Goal: Check status: Check status

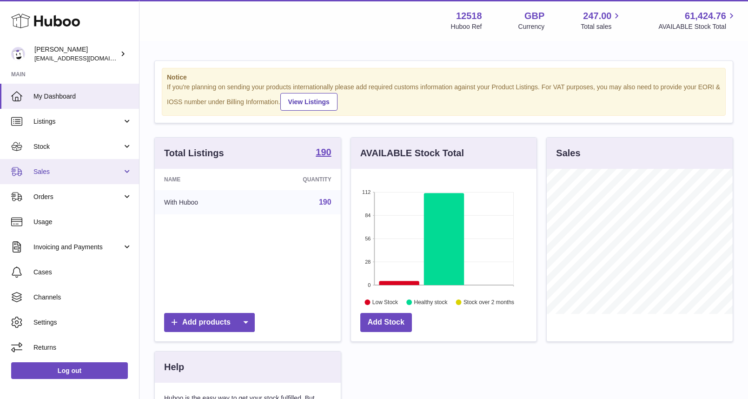
scroll to position [145, 186]
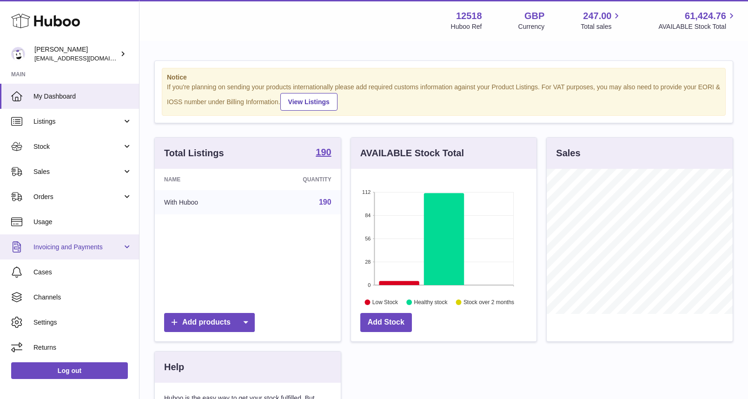
click at [53, 246] on span "Invoicing and Payments" at bounding box center [77, 247] width 89 height 9
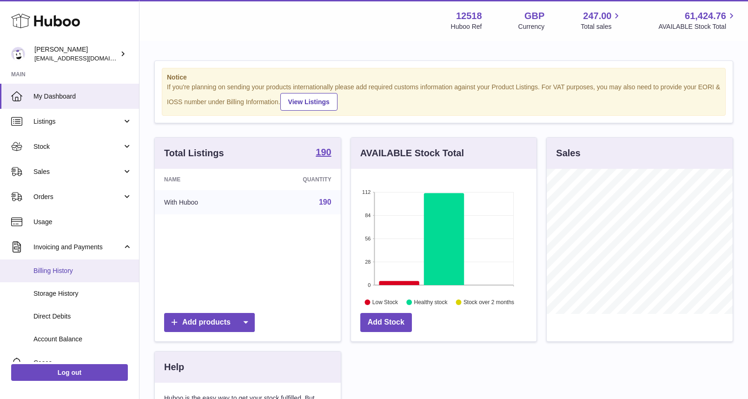
click at [53, 272] on span "Billing History" at bounding box center [82, 270] width 99 height 9
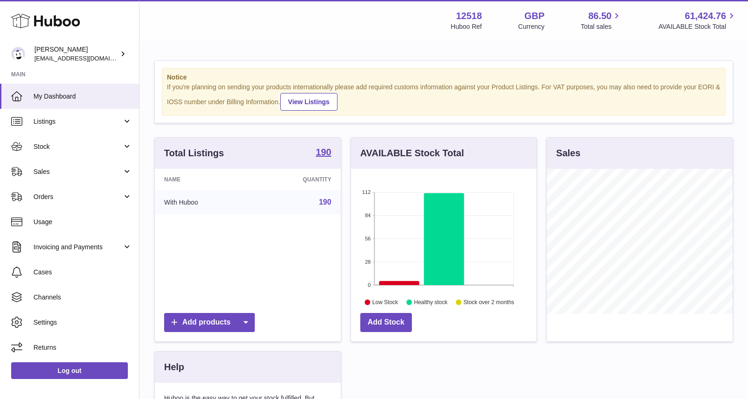
scroll to position [145, 186]
click at [65, 248] on span "Invoicing and Payments" at bounding box center [77, 247] width 89 height 9
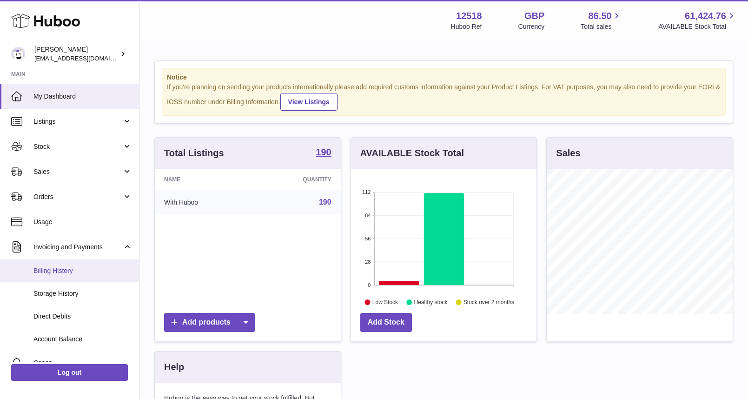
click at [57, 271] on span "Billing History" at bounding box center [82, 270] width 99 height 9
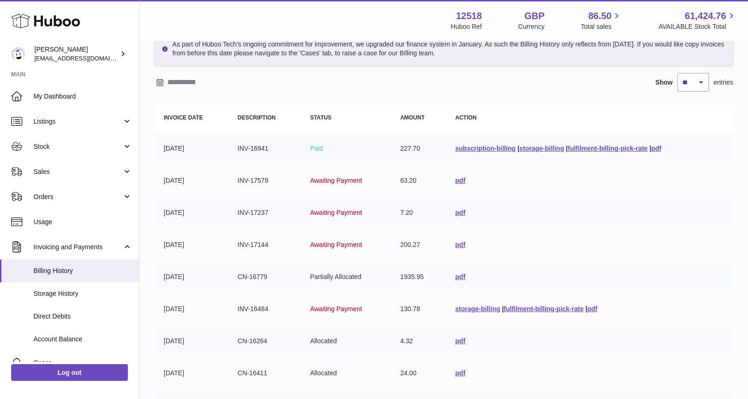
scroll to position [32, 0]
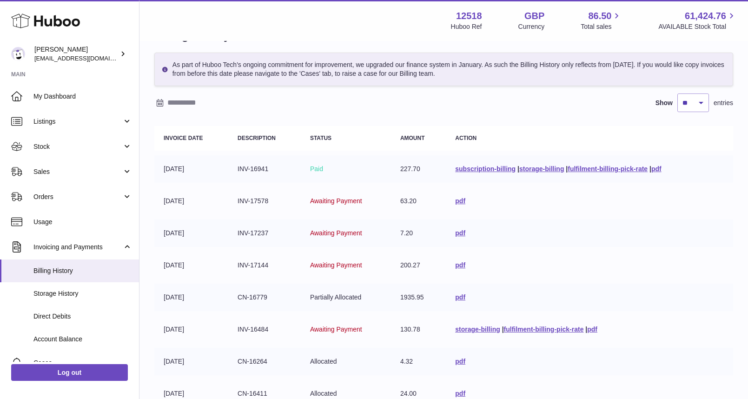
drag, startPoint x: 177, startPoint y: 170, endPoint x: 231, endPoint y: 168, distance: 54.0
click at [176, 170] on td "01-10-2025" at bounding box center [191, 168] width 74 height 27
click at [497, 166] on link "subscription-billing" at bounding box center [485, 168] width 60 height 7
click at [592, 169] on link "fulfilment-billing-pick-rate" at bounding box center [608, 168] width 80 height 7
click at [658, 170] on link "pdf" at bounding box center [656, 168] width 10 height 7
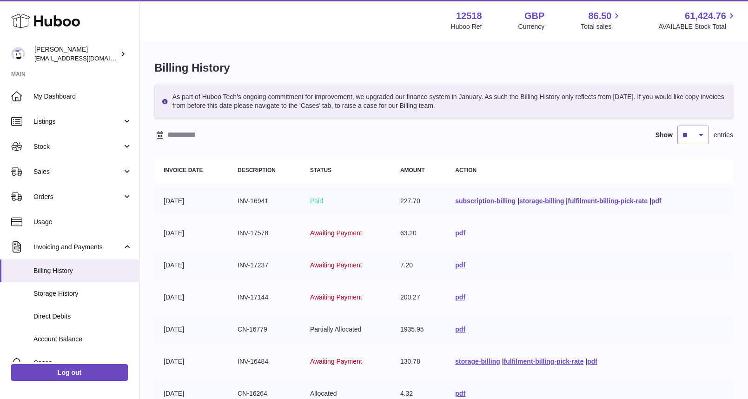
click at [458, 234] on link "pdf" at bounding box center [460, 232] width 10 height 7
click at [457, 297] on link "pdf" at bounding box center [460, 296] width 10 height 7
drag, startPoint x: 140, startPoint y: 270, endPoint x: 139, endPoint y: 314, distance: 44.7
click at [139, 314] on div "My Dashboard Listings Not with Huboo Listings with Huboo Bundles Stock Stock St…" at bounding box center [69, 223] width 139 height 278
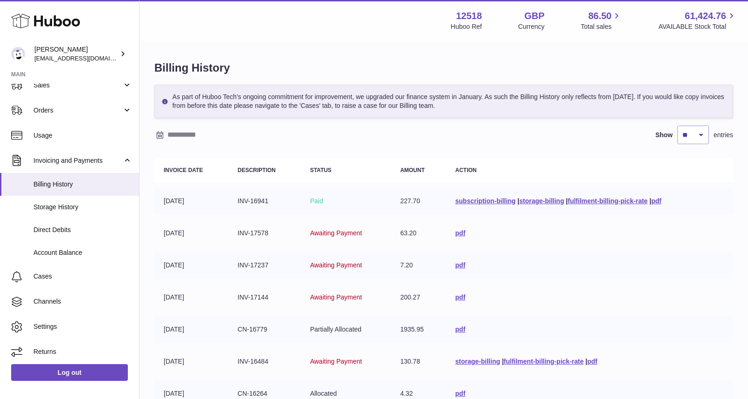
scroll to position [89, 0]
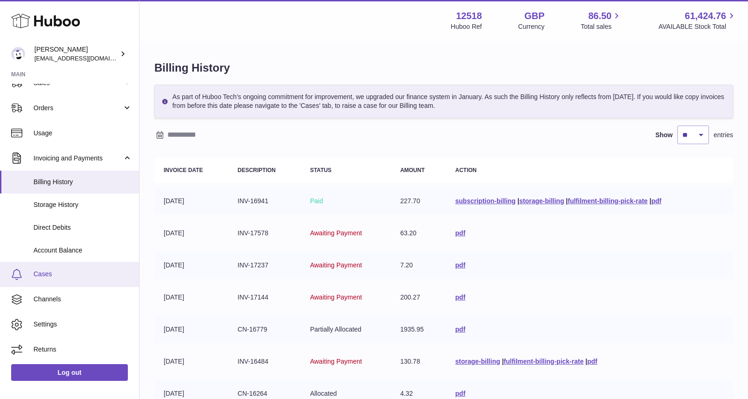
click at [50, 273] on span "Cases" at bounding box center [82, 274] width 99 height 9
click at [458, 232] on link "pdf" at bounding box center [460, 232] width 10 height 7
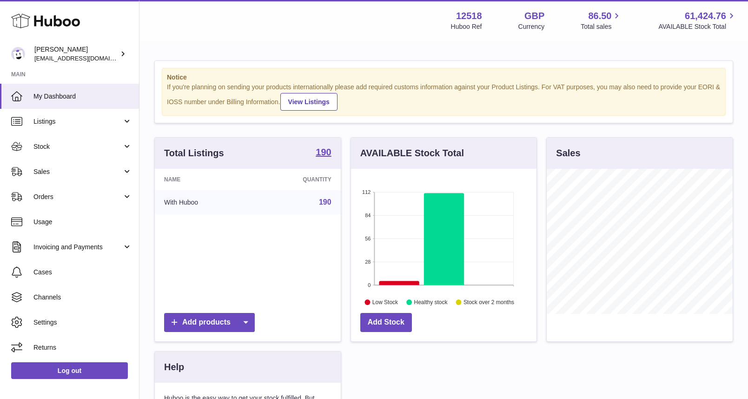
scroll to position [145, 186]
click at [69, 172] on span "Sales" at bounding box center [77, 171] width 89 height 9
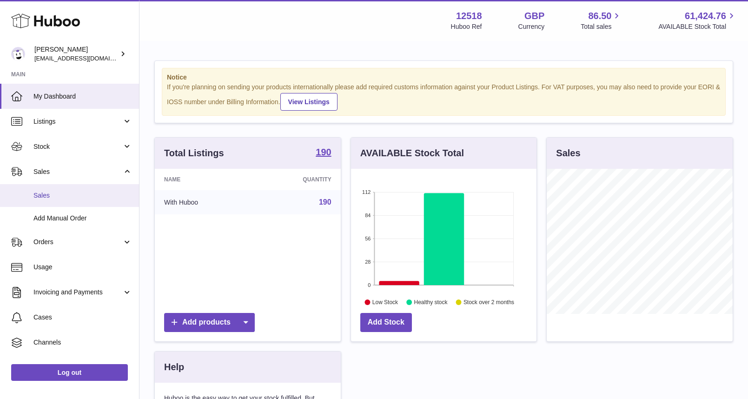
click at [56, 193] on span "Sales" at bounding box center [82, 195] width 99 height 9
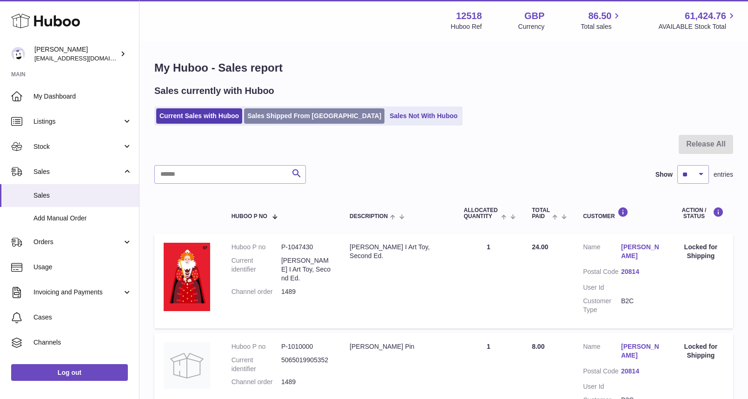
click at [291, 114] on link "Sales Shipped From [GEOGRAPHIC_DATA]" at bounding box center [314, 115] width 140 height 15
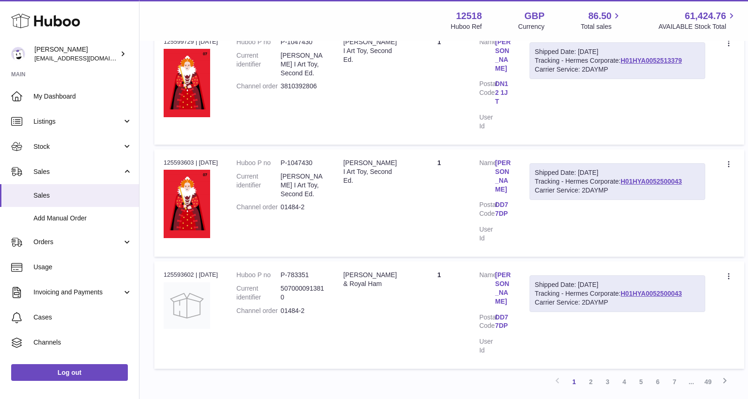
scroll to position [1043, 0]
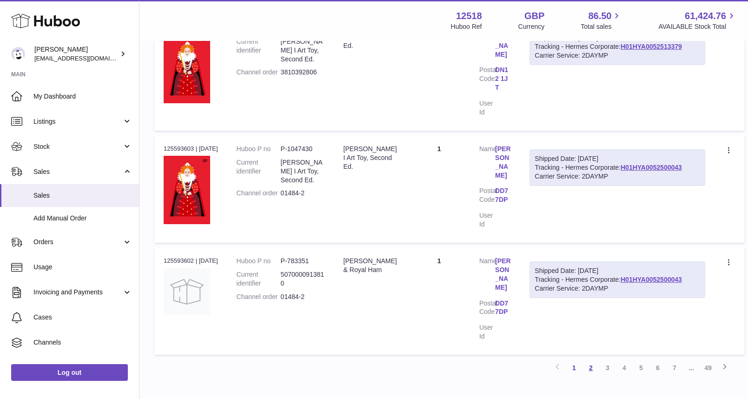
click at [592, 359] on link "2" at bounding box center [591, 367] width 17 height 17
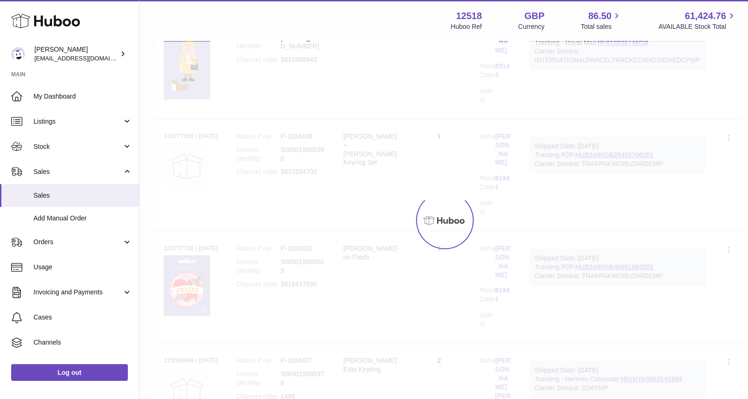
scroll to position [42, 0]
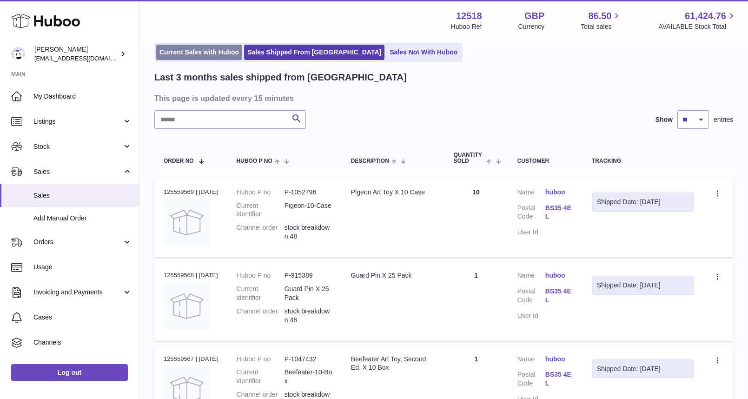
click at [212, 51] on link "Current Sales with Huboo" at bounding box center [199, 52] width 86 height 15
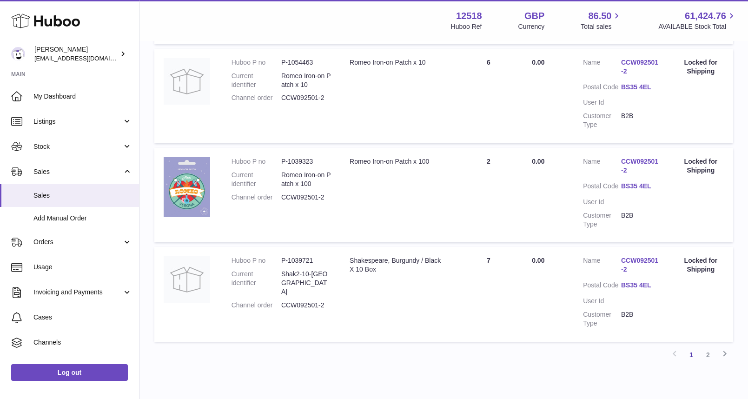
scroll to position [924, 0]
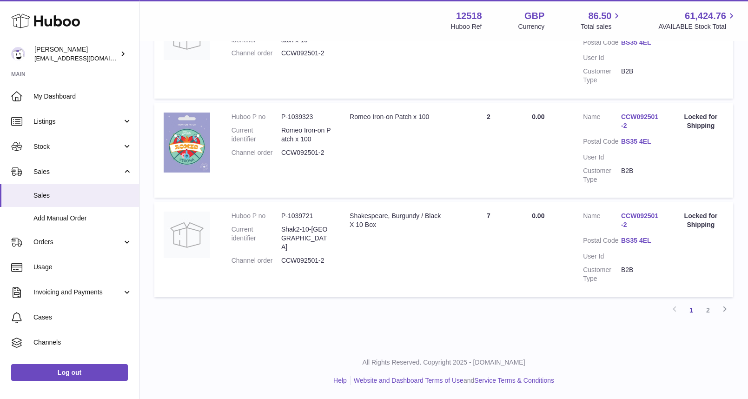
click at [709, 310] on link "2" at bounding box center [708, 310] width 17 height 17
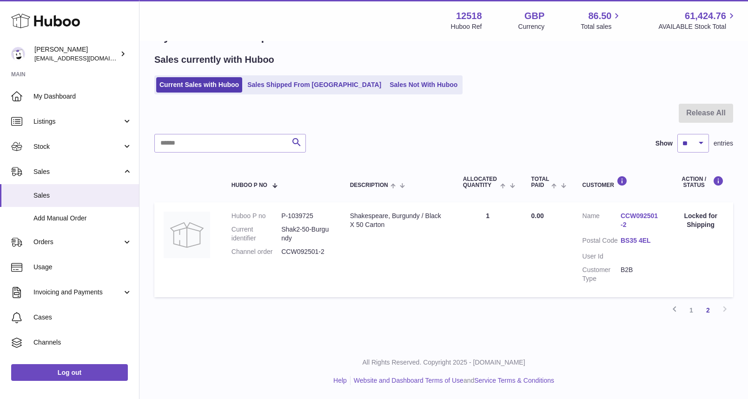
scroll to position [31, 0]
click at [273, 85] on link "Sales Shipped From [GEOGRAPHIC_DATA]" at bounding box center [314, 84] width 140 height 15
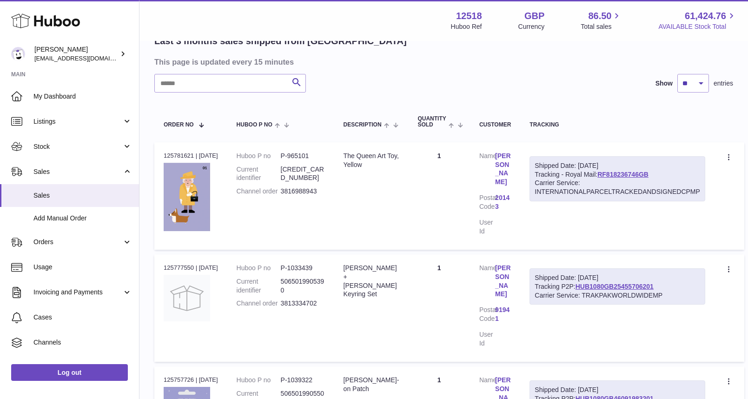
scroll to position [76, 0]
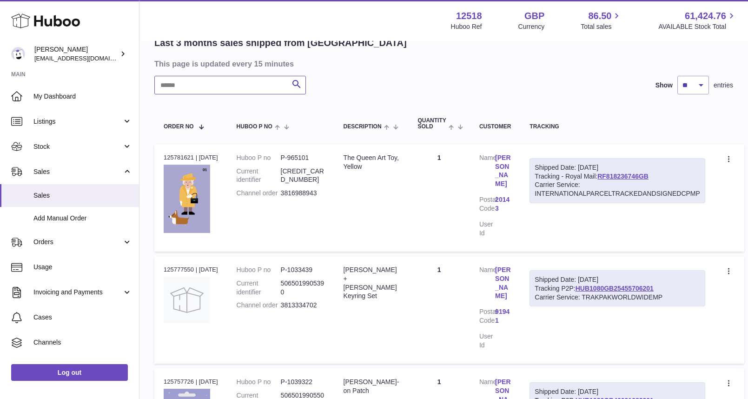
click at [186, 87] on input "text" at bounding box center [230, 85] width 152 height 19
paste input "*****"
type input "*****"
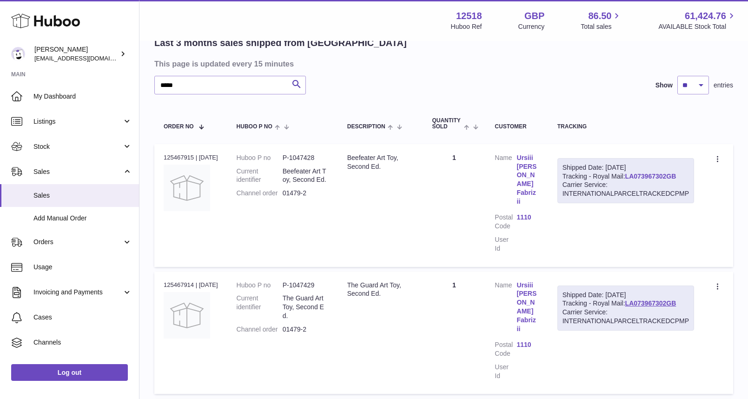
click at [648, 176] on link "LA073967302GB" at bounding box center [650, 175] width 51 height 7
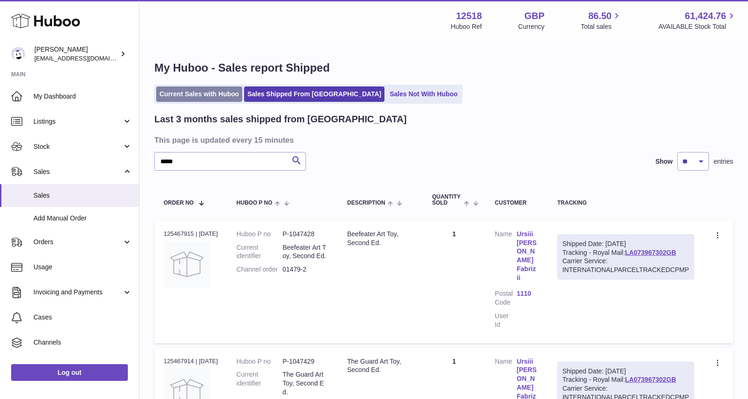
click at [186, 97] on link "Current Sales with Huboo" at bounding box center [199, 93] width 86 height 15
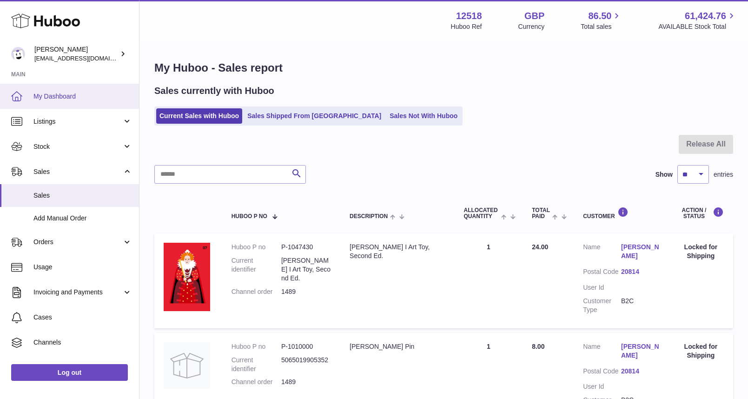
click at [66, 99] on span "My Dashboard" at bounding box center [82, 96] width 99 height 9
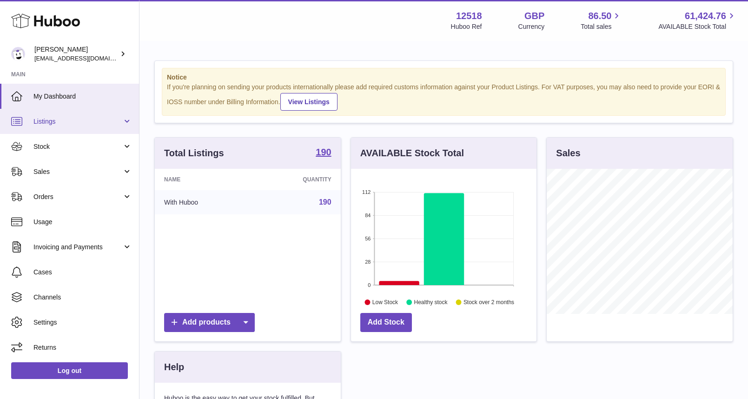
scroll to position [145, 186]
